Goal: Book appointment/travel/reservation

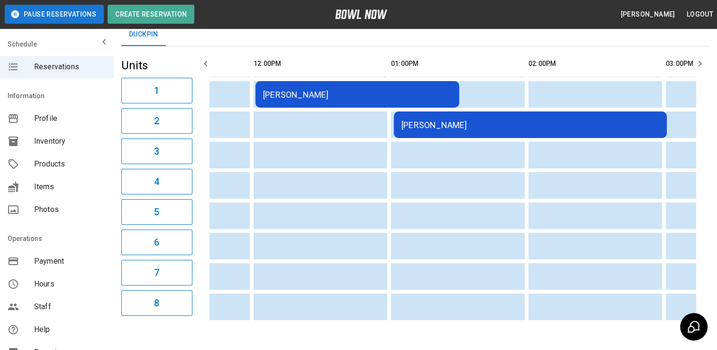
scroll to position [0, 246]
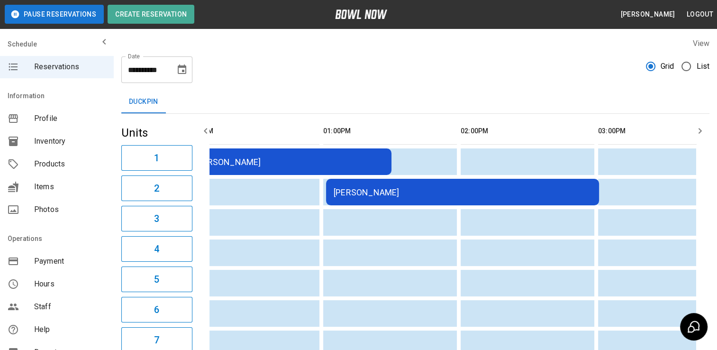
click at [191, 67] on div "**********" at bounding box center [156, 69] width 71 height 27
click at [184, 67] on icon "Choose date, selected date is Aug 23, 2025" at bounding box center [182, 68] width 9 height 9
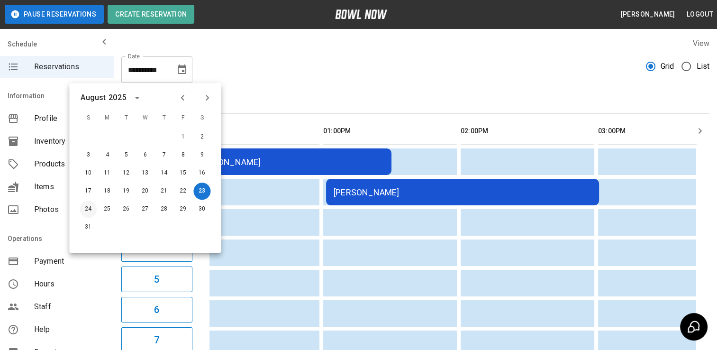
click at [87, 215] on button "24" at bounding box center [88, 209] width 17 height 17
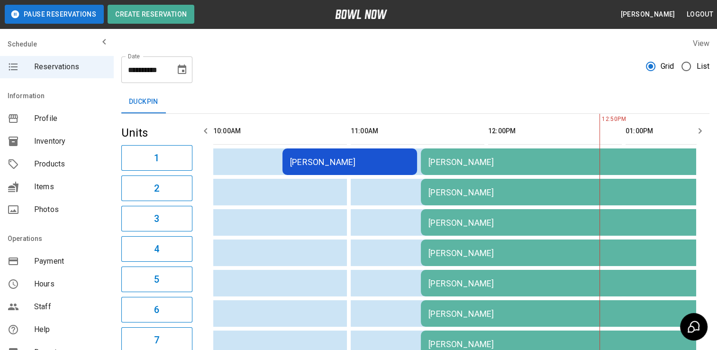
click at [178, 70] on icon "Choose date, selected date is Aug 24, 2025" at bounding box center [182, 68] width 9 height 9
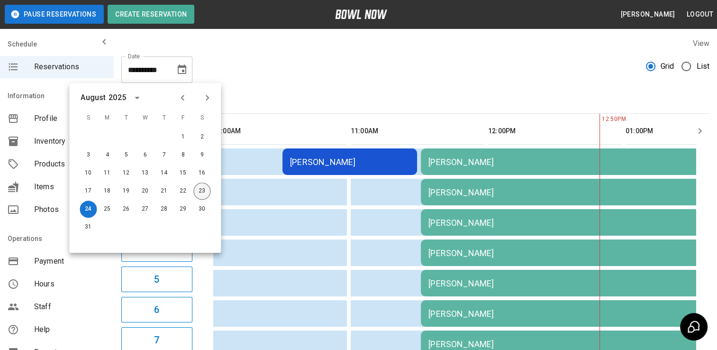
click at [201, 190] on button "23" at bounding box center [201, 190] width 17 height 17
type input "**********"
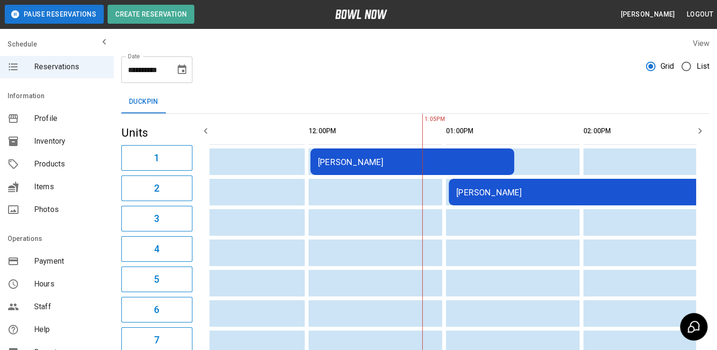
click at [542, 202] on td "[PERSON_NAME]" at bounding box center [585, 192] width 273 height 27
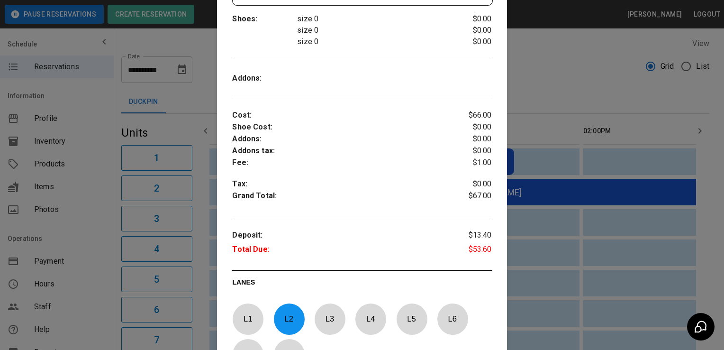
scroll to position [281, 0]
click at [531, 205] on div at bounding box center [362, 175] width 724 height 350
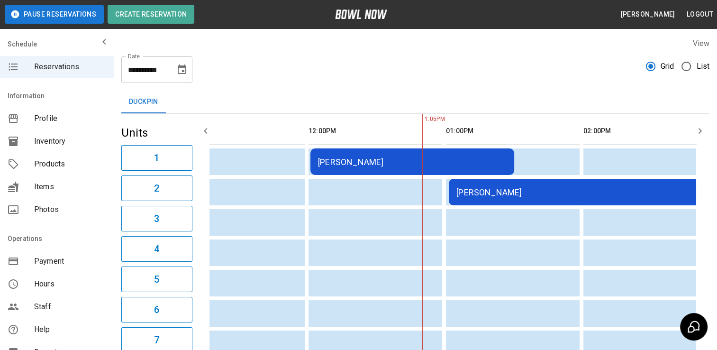
click at [514, 194] on div "[PERSON_NAME]" at bounding box center [585, 192] width 258 height 10
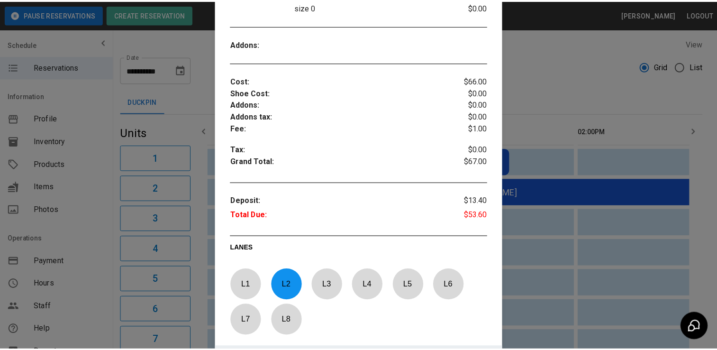
scroll to position [315, 0]
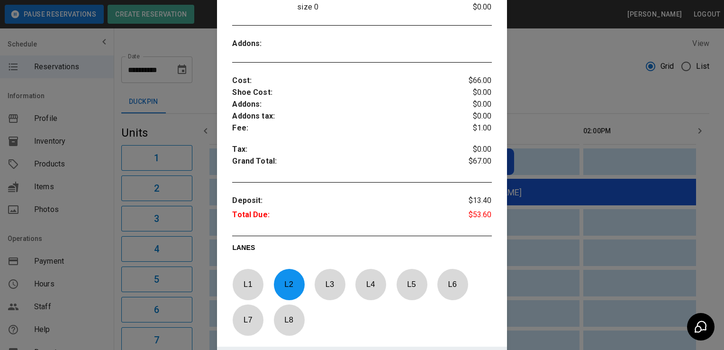
click at [559, 228] on div at bounding box center [362, 175] width 724 height 350
